Goal: Information Seeking & Learning: Learn about a topic

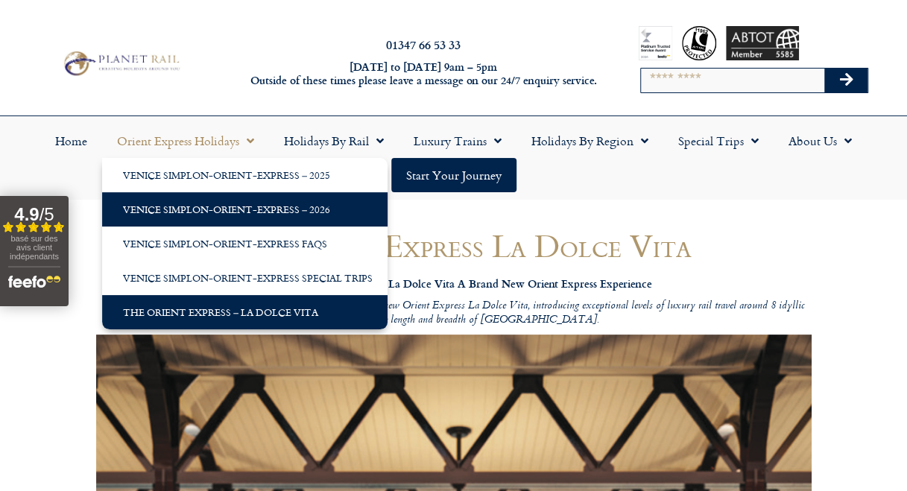
click at [212, 198] on link "Venice Simplon-Orient-Express – 2026" at bounding box center [244, 209] width 285 height 34
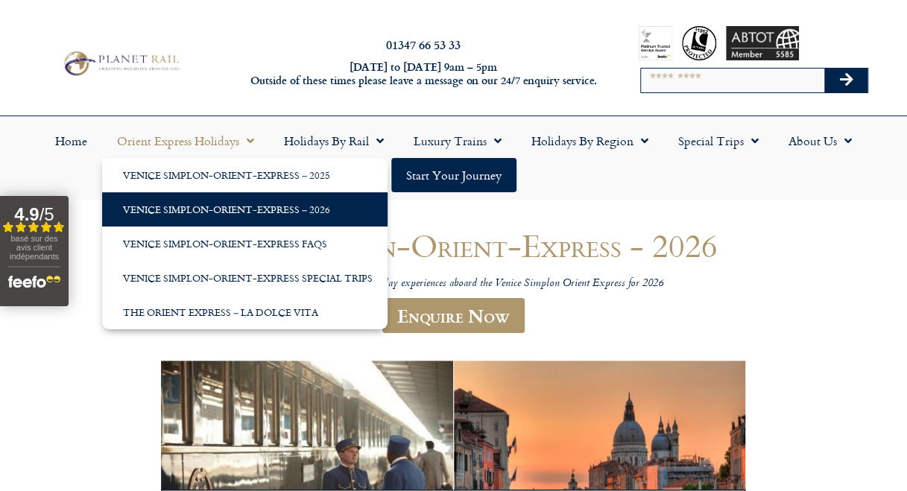
click at [250, 138] on span "Menu" at bounding box center [246, 140] width 15 height 27
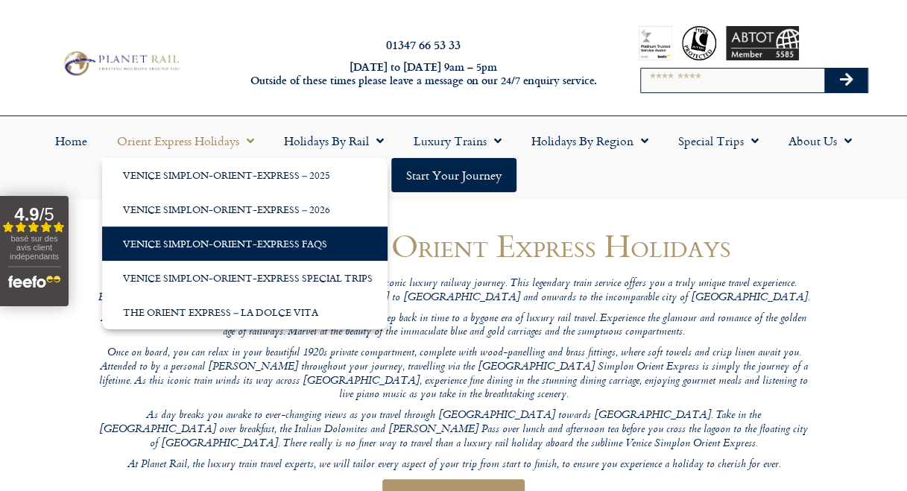
click at [232, 248] on link "Venice Simplon-Orient-Express FAQs" at bounding box center [244, 244] width 285 height 34
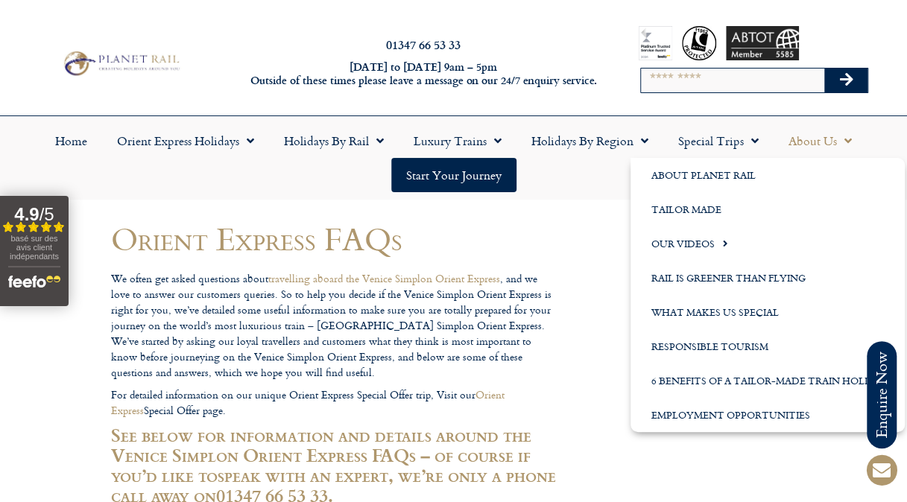
click at [824, 148] on link "About Us" at bounding box center [820, 141] width 93 height 34
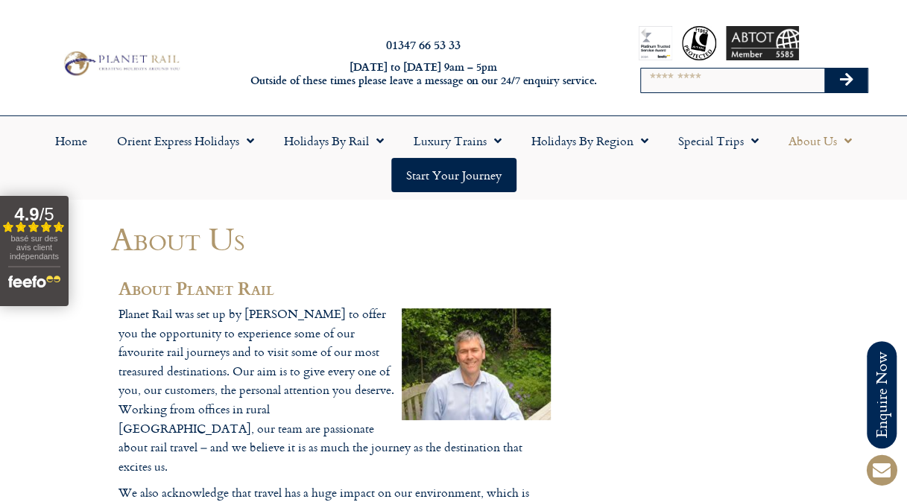
click at [103, 40] on div "01347 66 53 33 Monday to Friday 9am – 5pm Outside of these times please leave a…" at bounding box center [453, 63] width 907 height 104
click at [104, 63] on img at bounding box center [121, 63] width 124 height 30
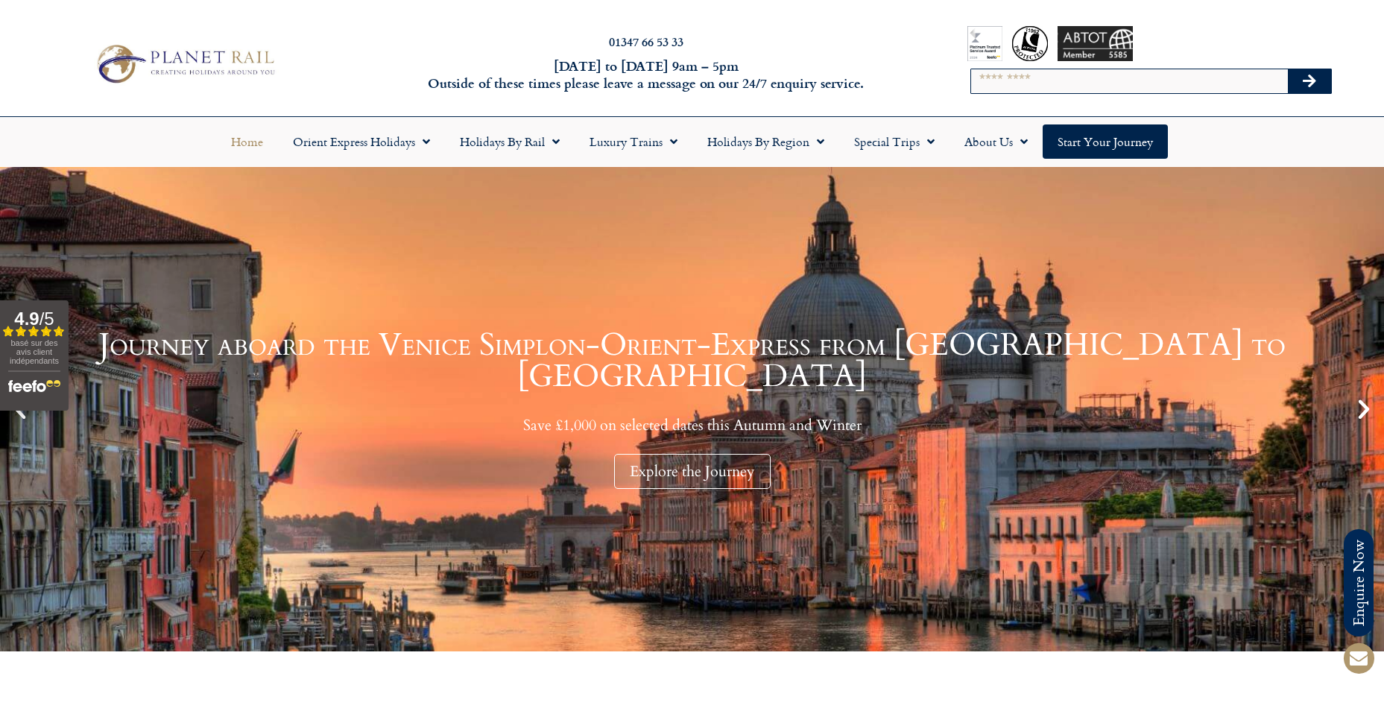
click at [221, 75] on img at bounding box center [184, 63] width 190 height 46
click at [249, 149] on link "Home" at bounding box center [247, 141] width 62 height 34
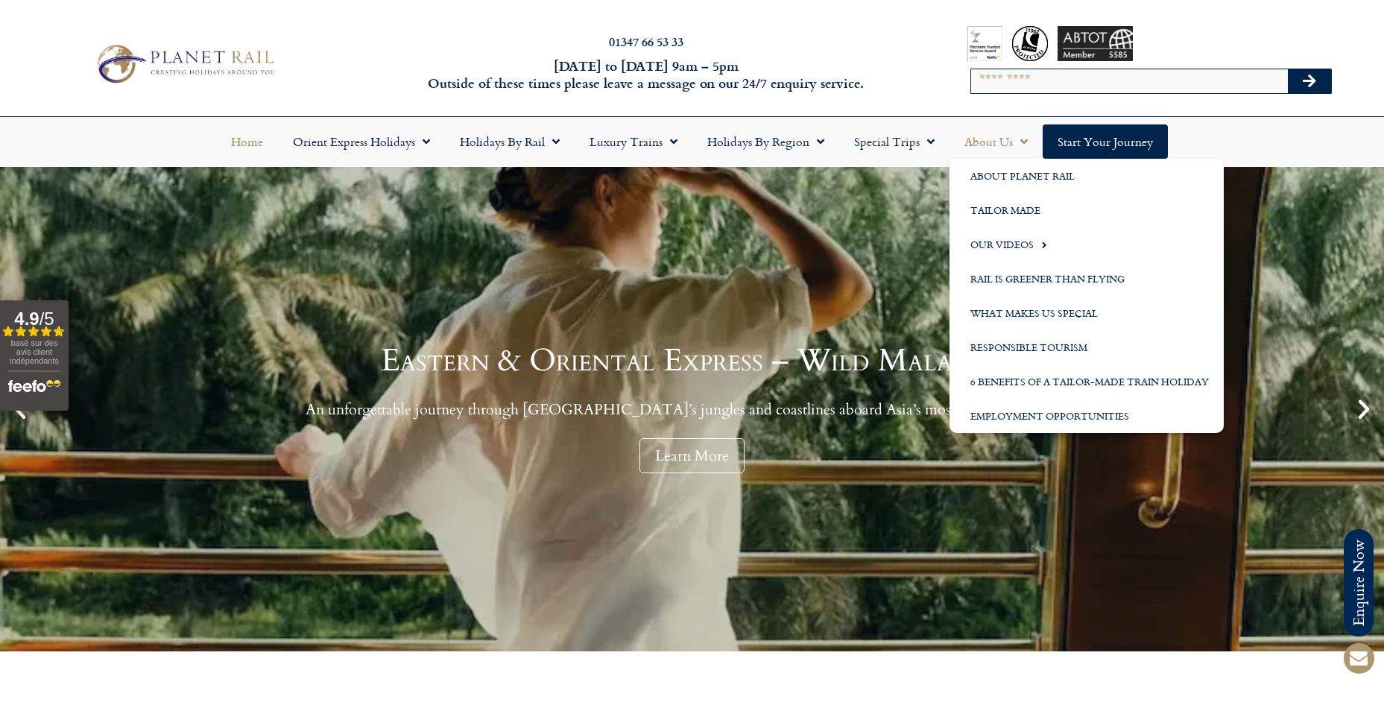
click at [997, 144] on link "About Us" at bounding box center [996, 141] width 93 height 34
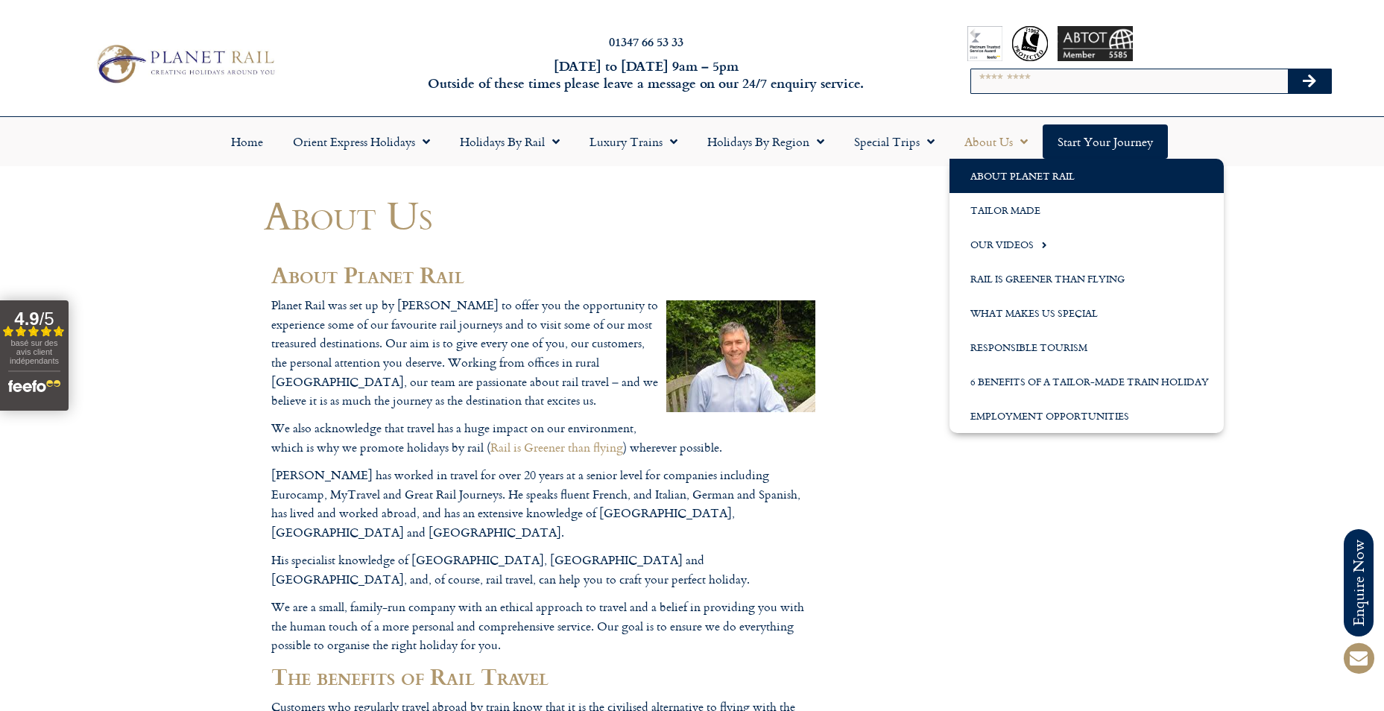
click at [1016, 142] on span "Menu" at bounding box center [1020, 141] width 15 height 27
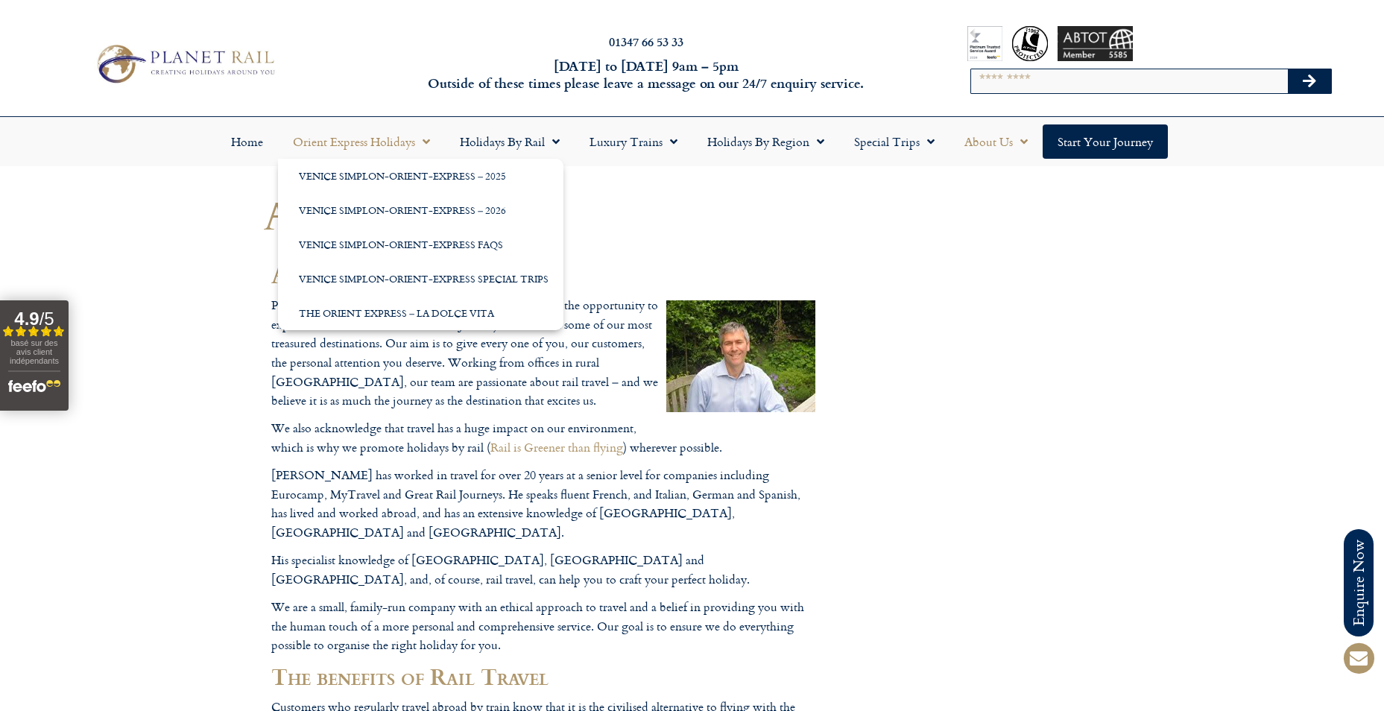
click at [420, 148] on span "Menu" at bounding box center [422, 141] width 15 height 27
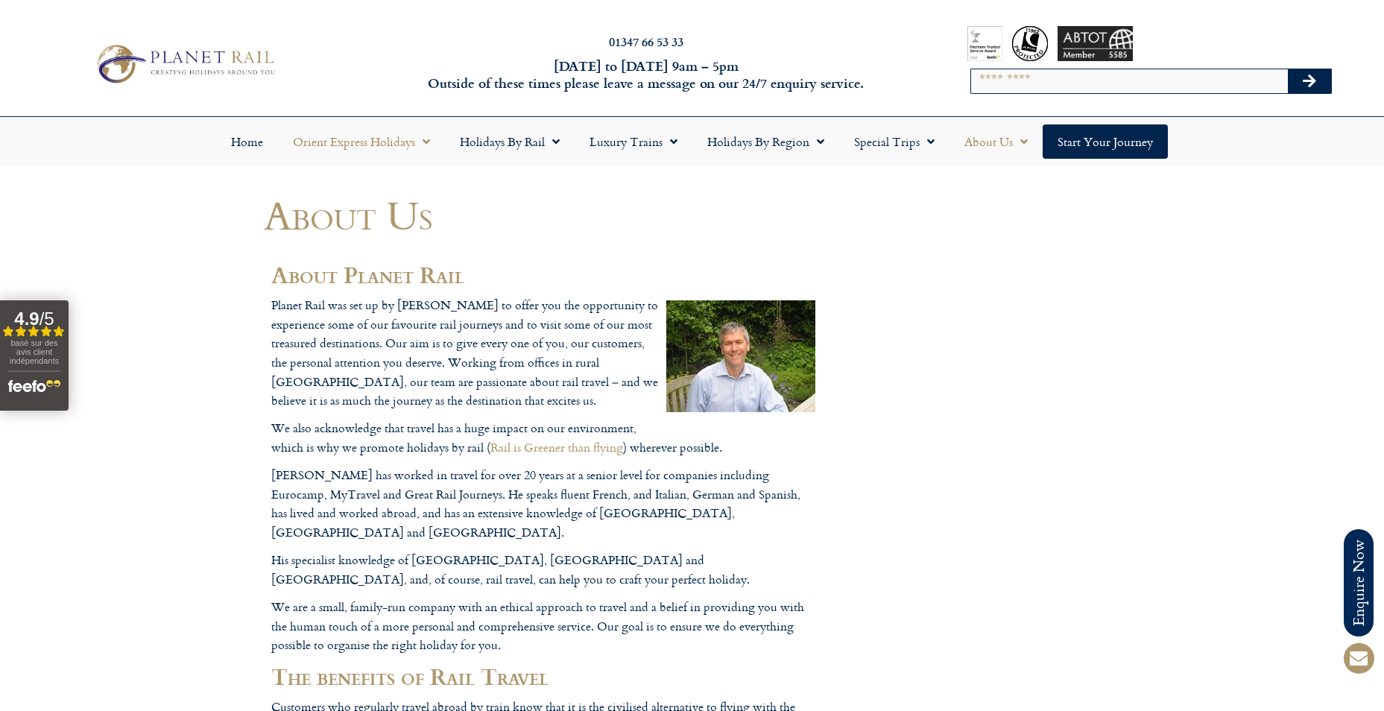
click at [420, 148] on span "Menu" at bounding box center [422, 141] width 15 height 27
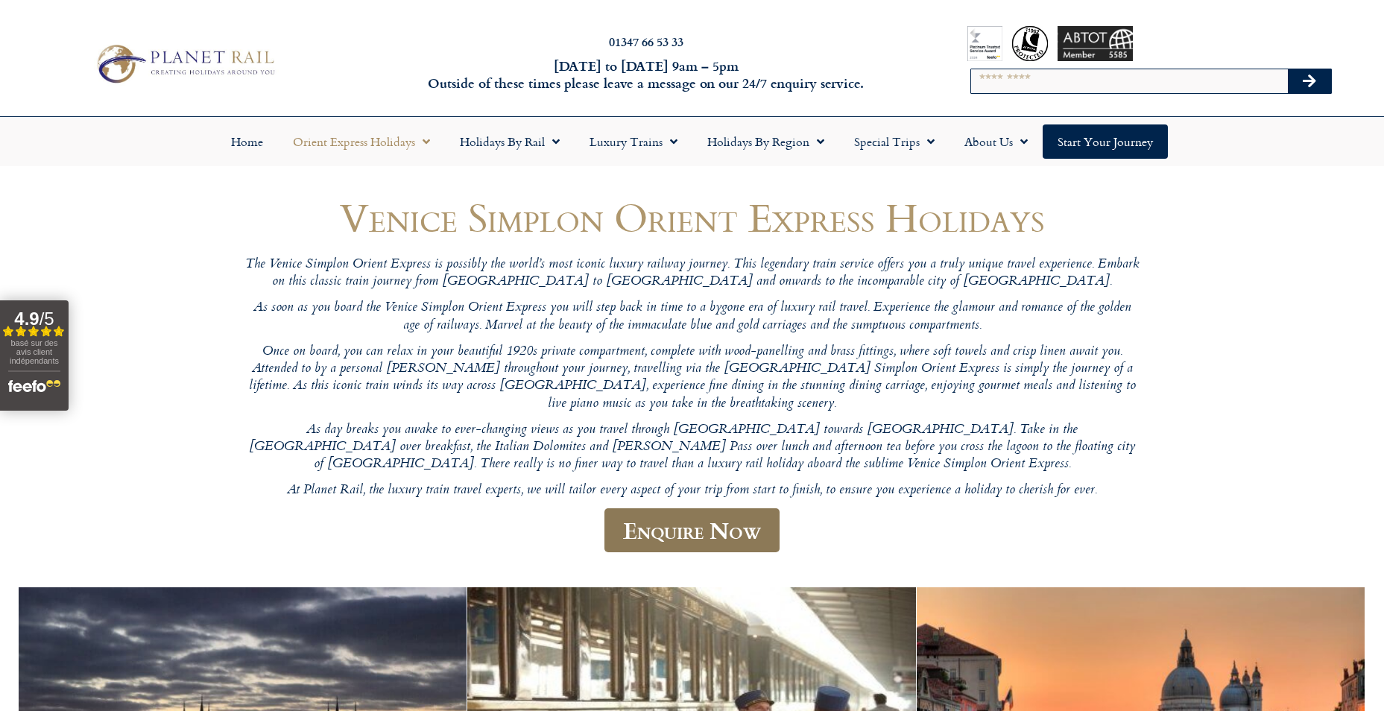
click at [650, 517] on link "Enquire Now" at bounding box center [692, 530] width 175 height 44
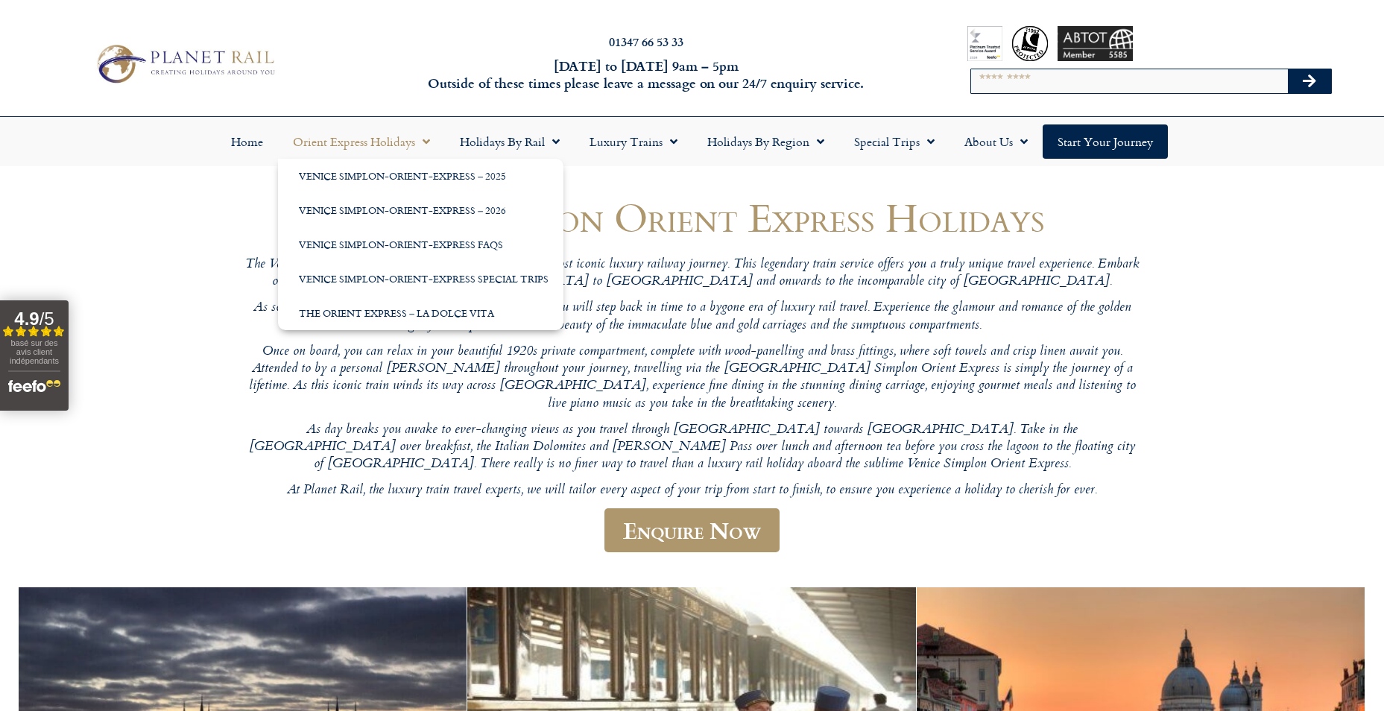
click at [430, 140] on span "Menu" at bounding box center [422, 141] width 15 height 27
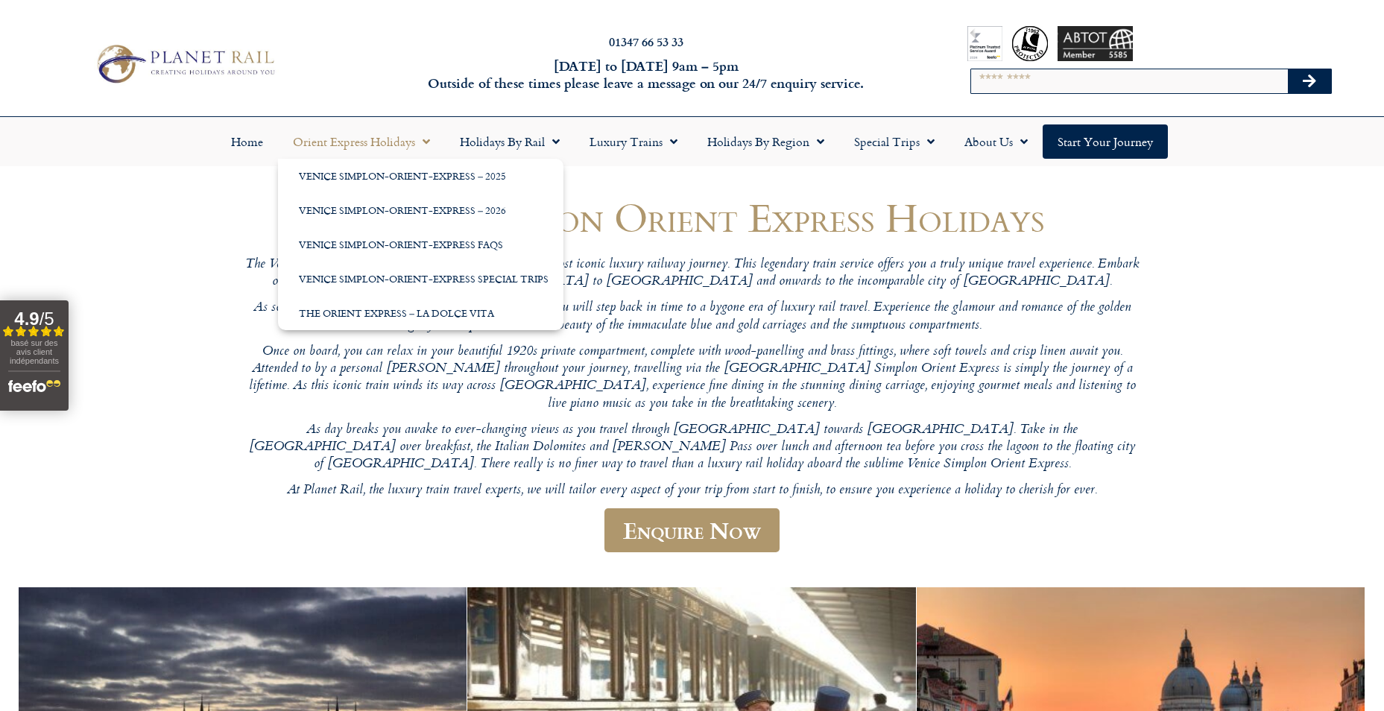
click at [335, 143] on link "Orient Express Holidays" at bounding box center [361, 141] width 167 height 34
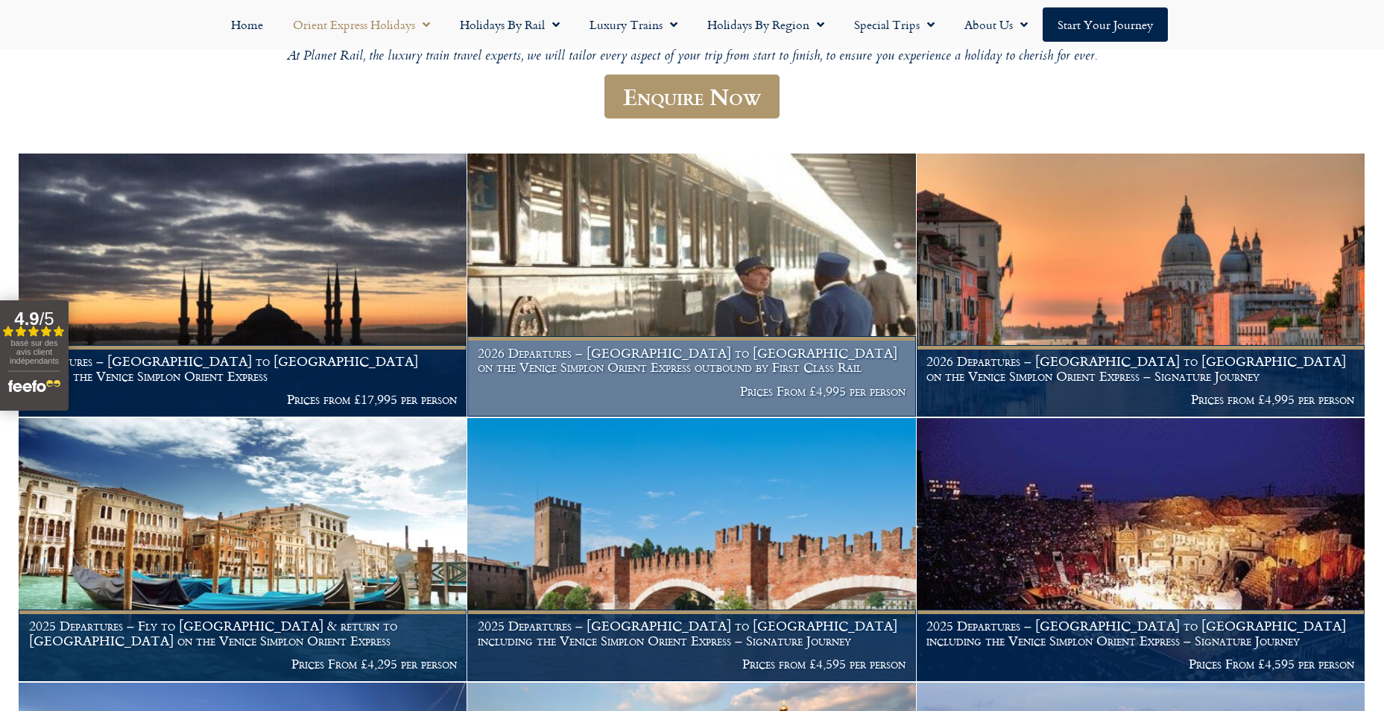
scroll to position [433, 0]
click at [740, 269] on img at bounding box center [691, 285] width 448 height 263
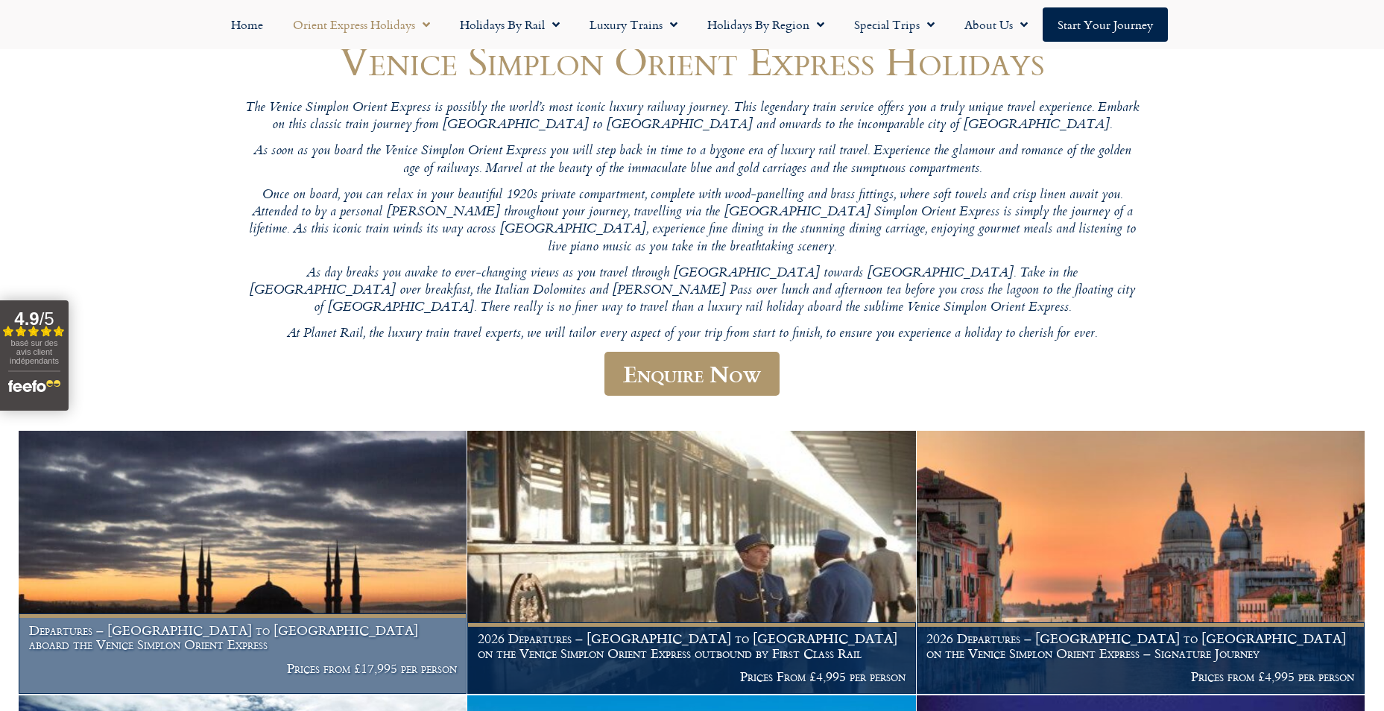
scroll to position [0, 0]
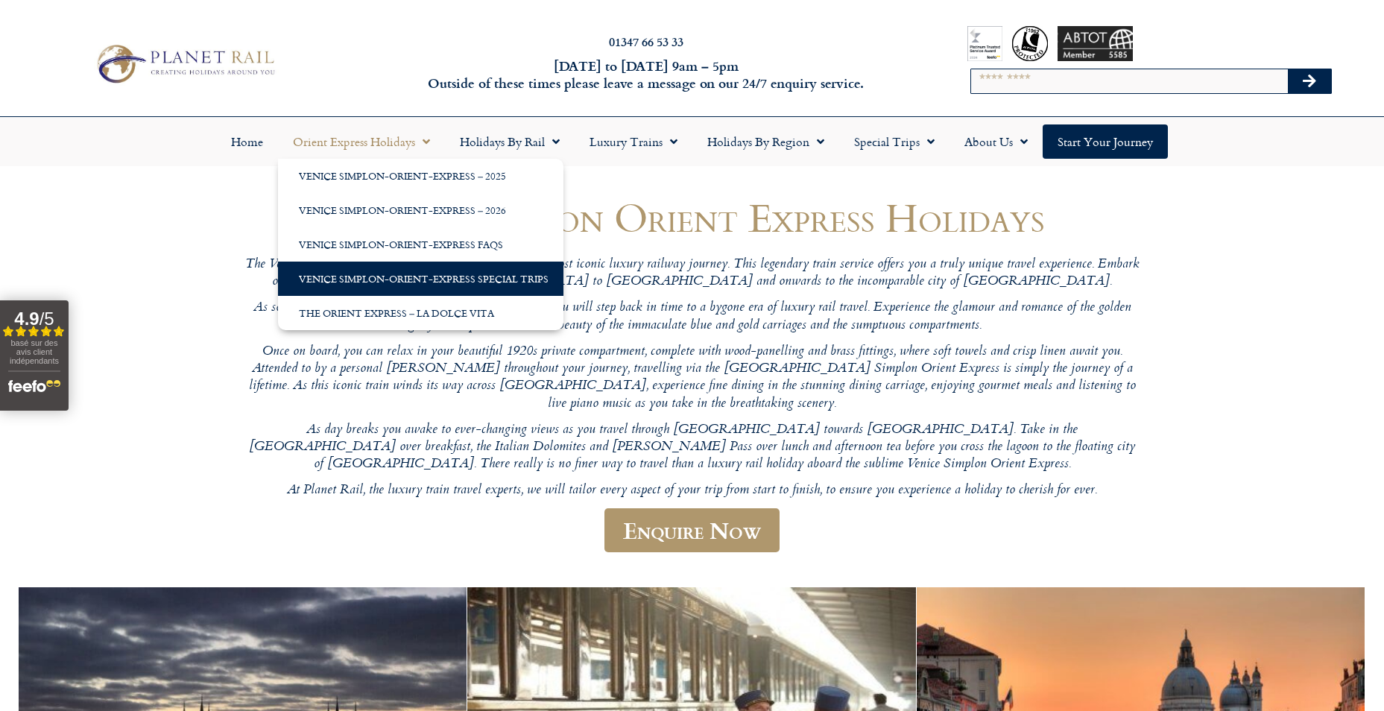
click at [416, 279] on link "Venice Simplon-Orient-Express Special Trips" at bounding box center [420, 279] width 285 height 34
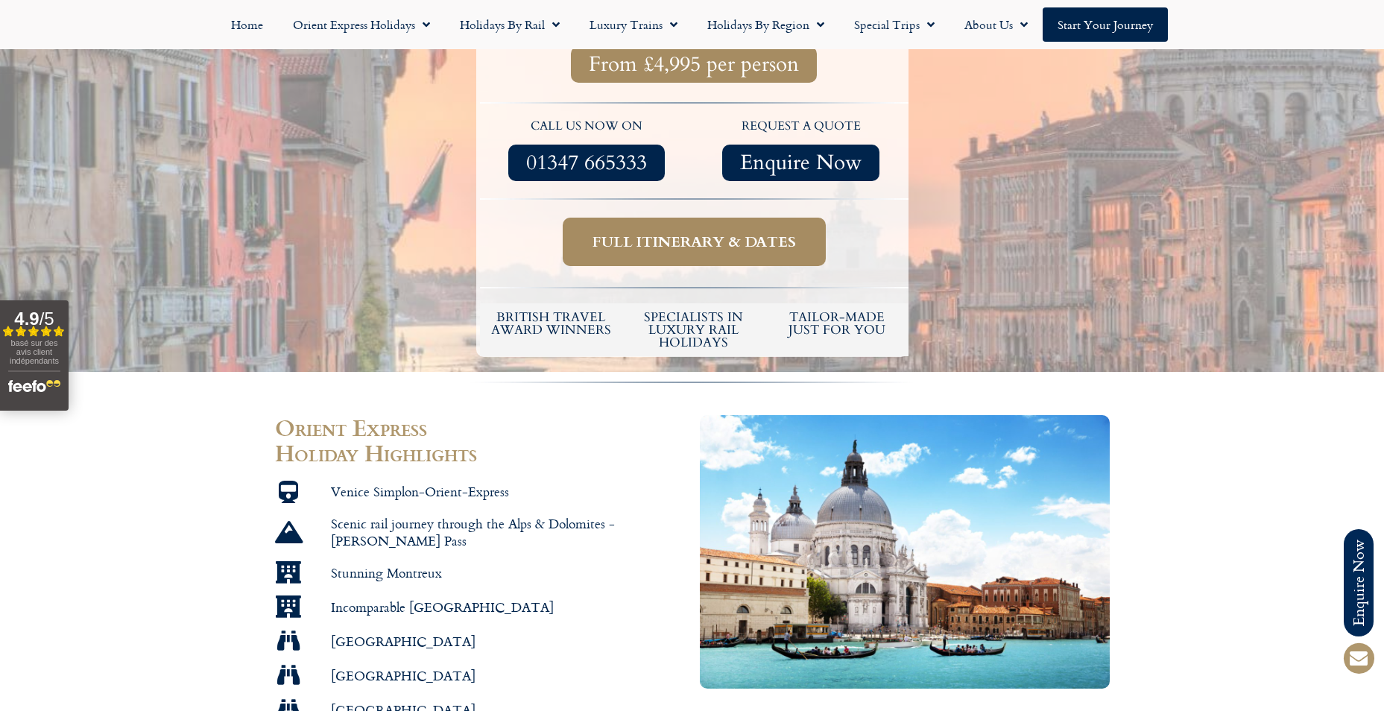
scroll to position [608, 0]
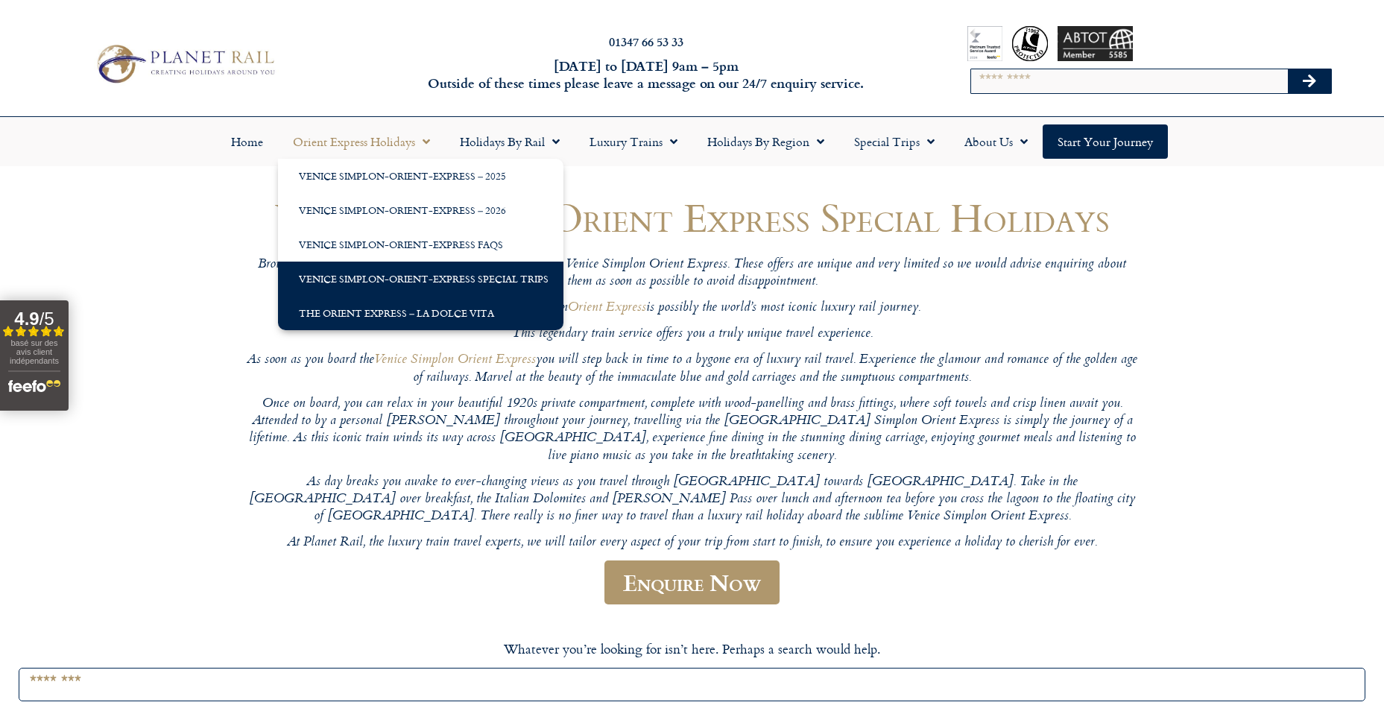
click at [395, 307] on link "The Orient Express – La Dolce Vita" at bounding box center [420, 313] width 285 height 34
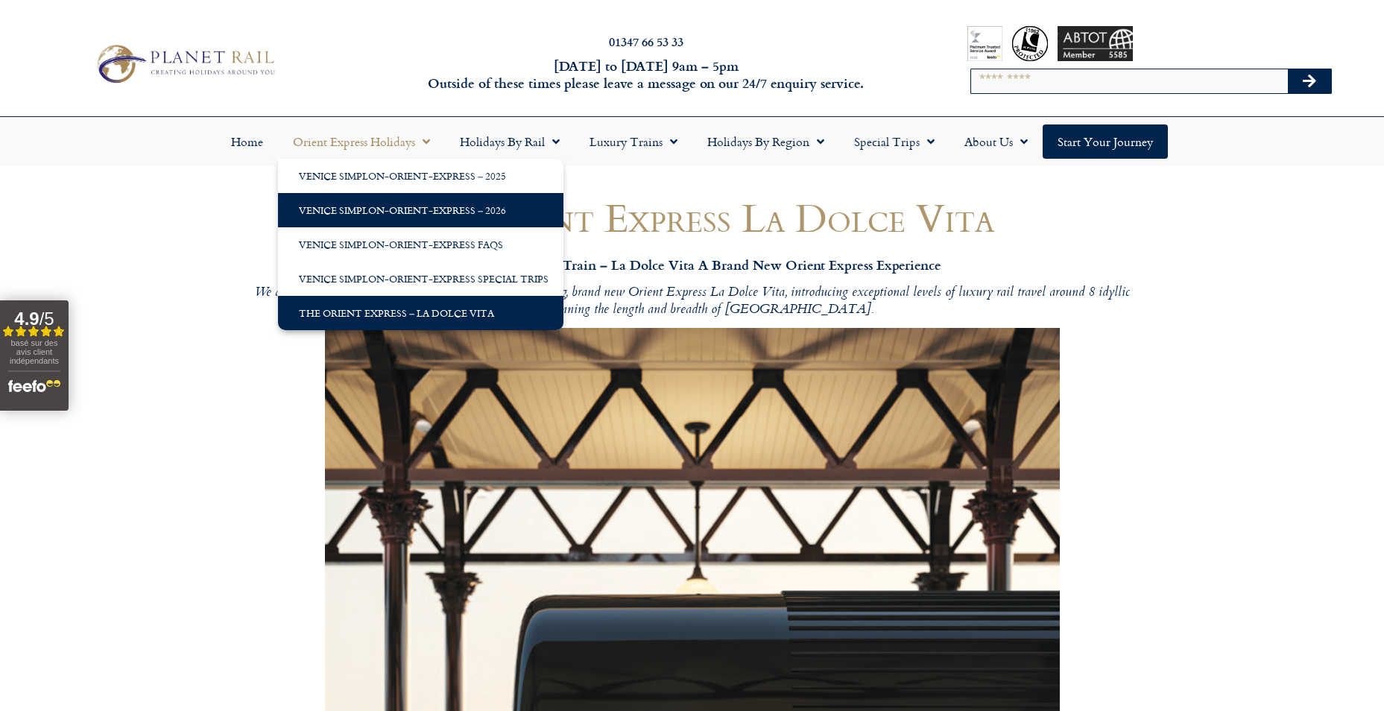
click at [391, 207] on link "Venice Simplon-Orient-Express – 2026" at bounding box center [420, 210] width 285 height 34
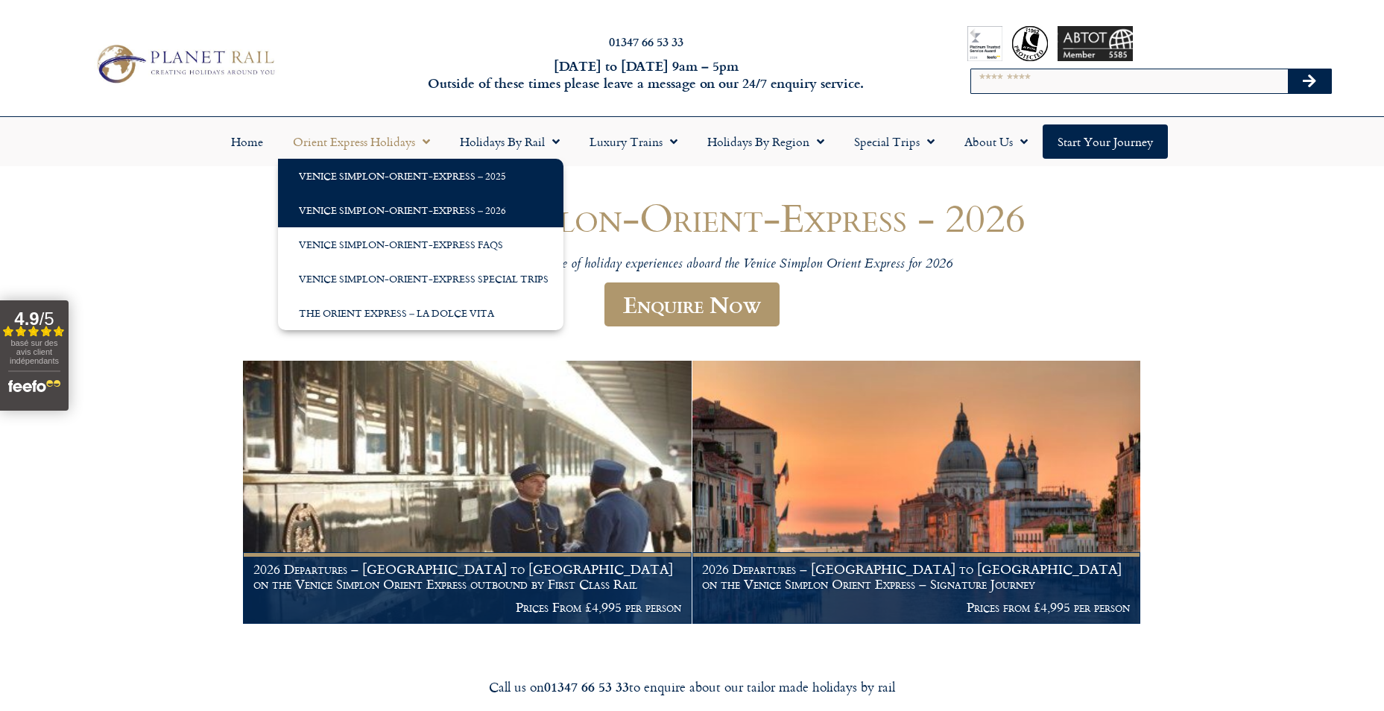
click at [398, 175] on link "Venice Simplon-Orient-Express – 2025" at bounding box center [420, 176] width 285 height 34
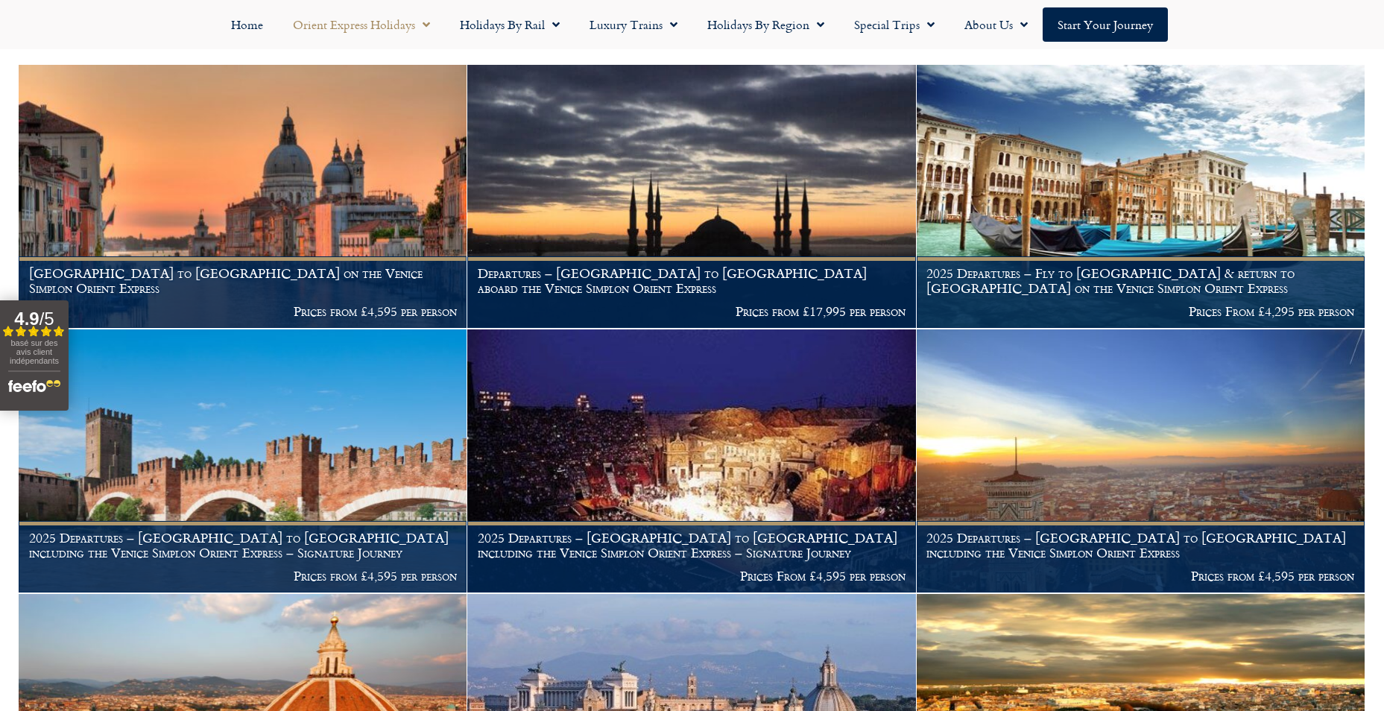
scroll to position [233, 0]
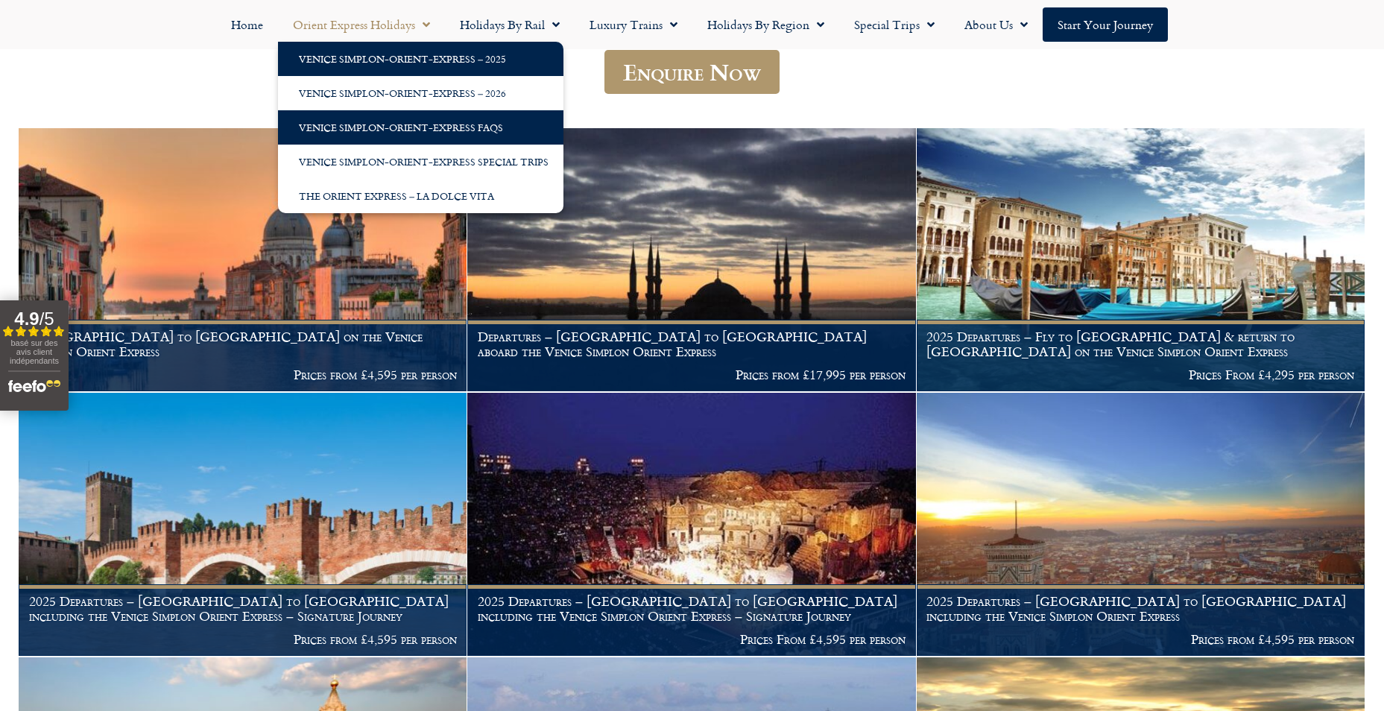
click at [408, 125] on link "Venice Simplon-Orient-Express FAQs" at bounding box center [420, 127] width 285 height 34
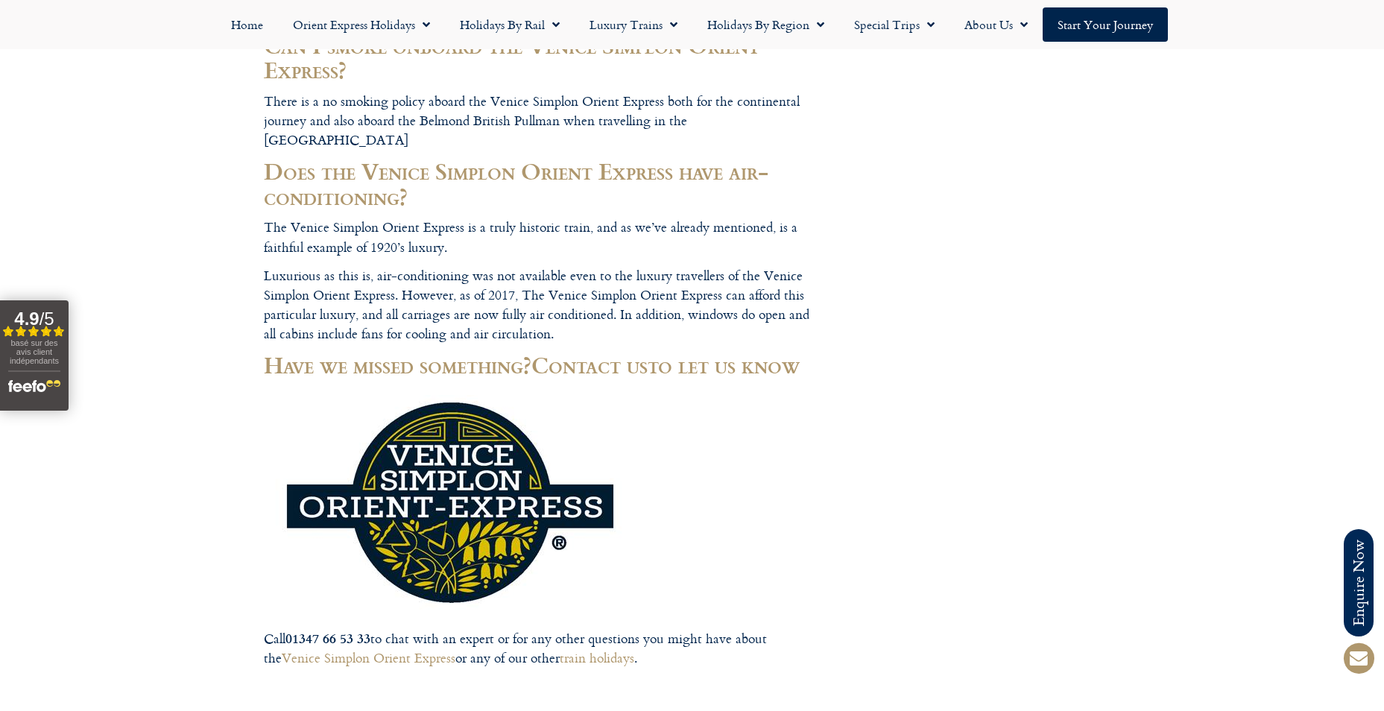
scroll to position [5524, 0]
click at [393, 647] on link "Venice Simplon Orient Express" at bounding box center [369, 657] width 174 height 20
